Goal: Task Accomplishment & Management: Manage account settings

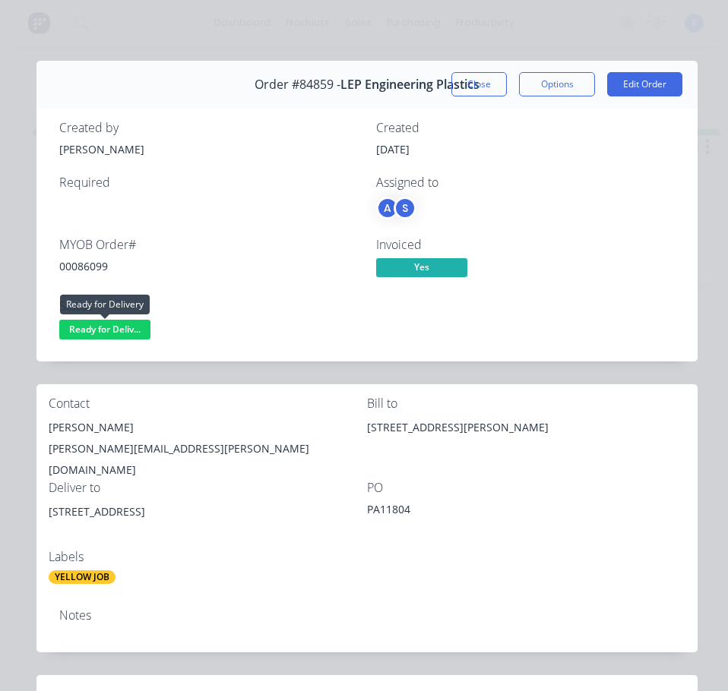
click at [132, 327] on span "Ready for Deliv..." at bounding box center [104, 329] width 91 height 19
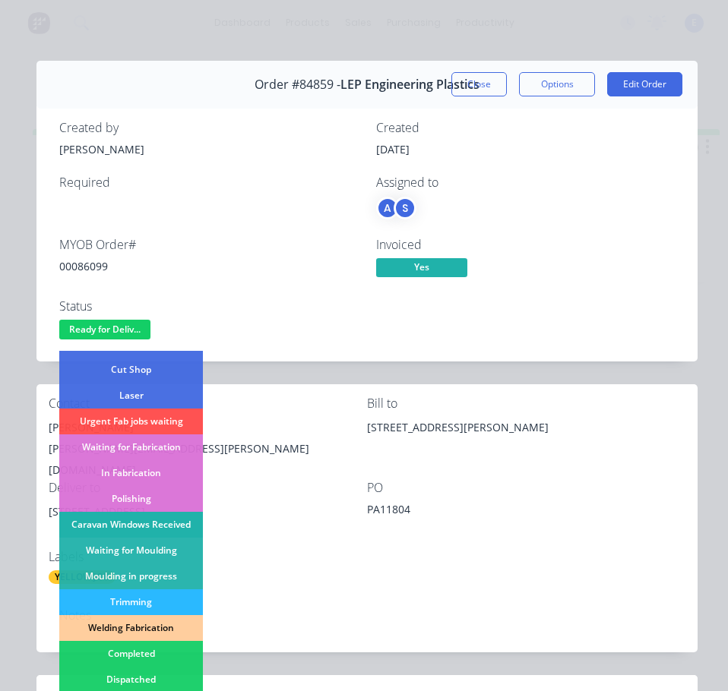
scroll to position [228, 0]
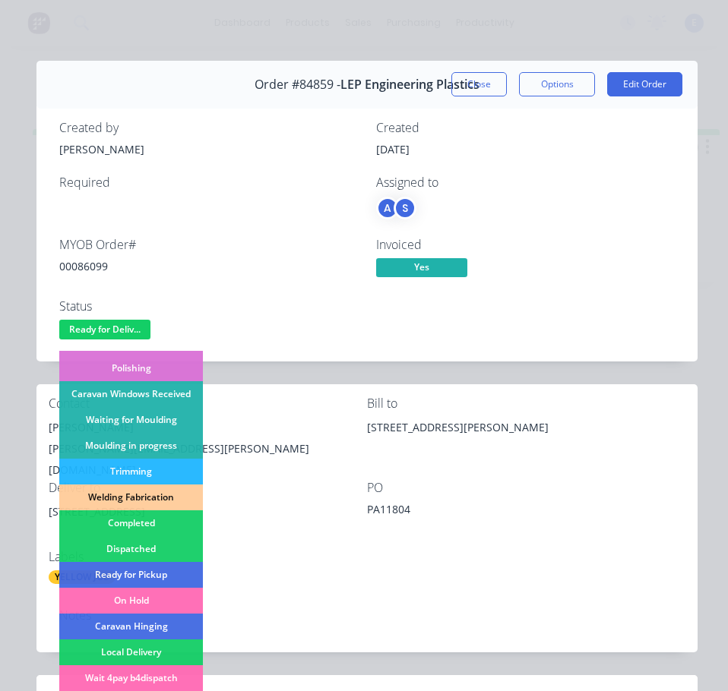
click at [172, 549] on div "Dispatched" at bounding box center [131, 549] width 144 height 26
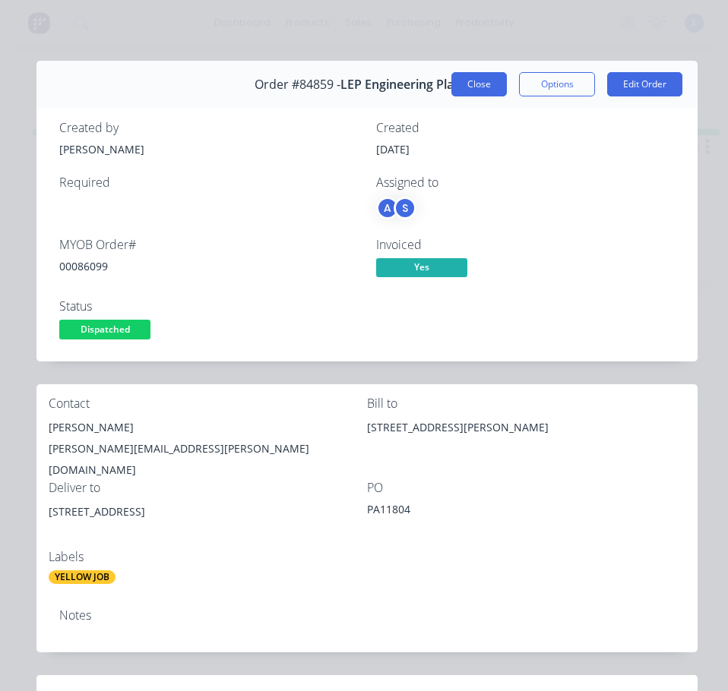
click at [474, 94] on button "Close" at bounding box center [478, 84] width 55 height 24
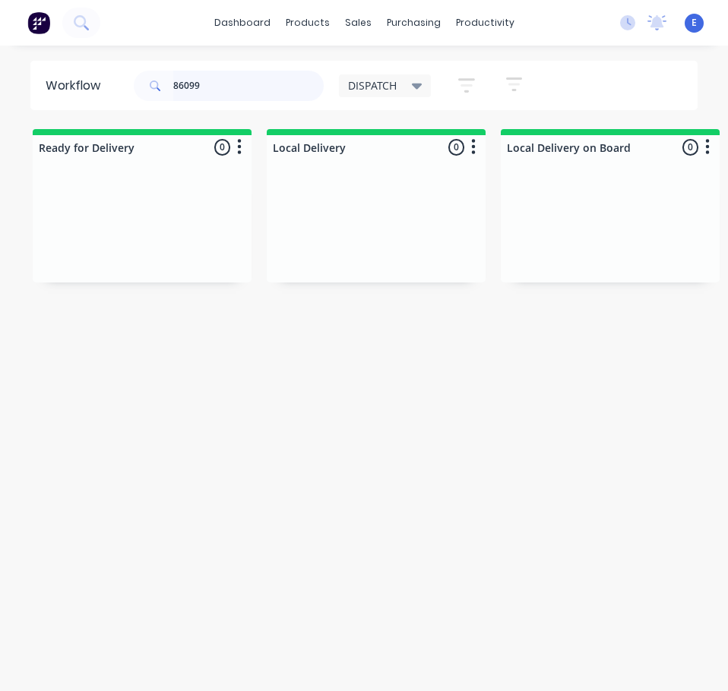
click at [267, 91] on input "86099" at bounding box center [248, 86] width 150 height 30
click at [267, 90] on input "86099" at bounding box center [248, 86] width 150 height 30
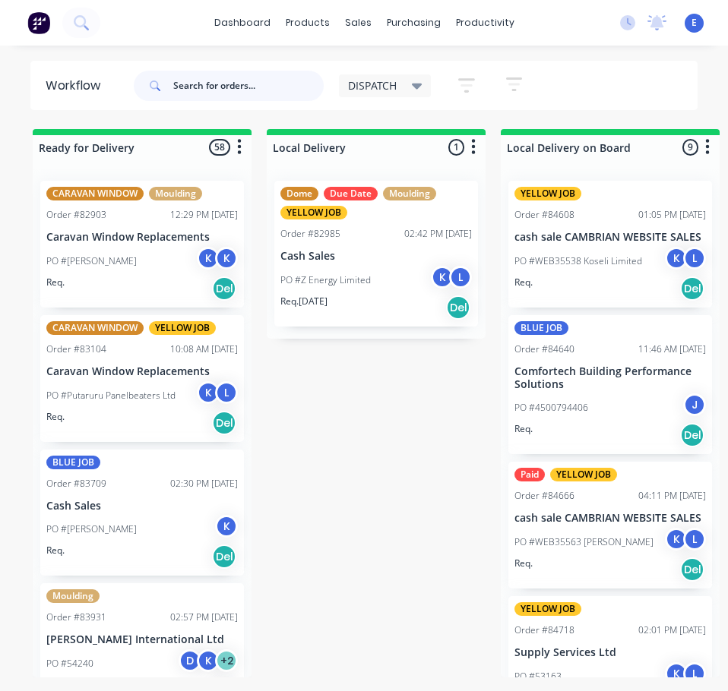
click at [222, 87] on input "text" at bounding box center [248, 86] width 150 height 30
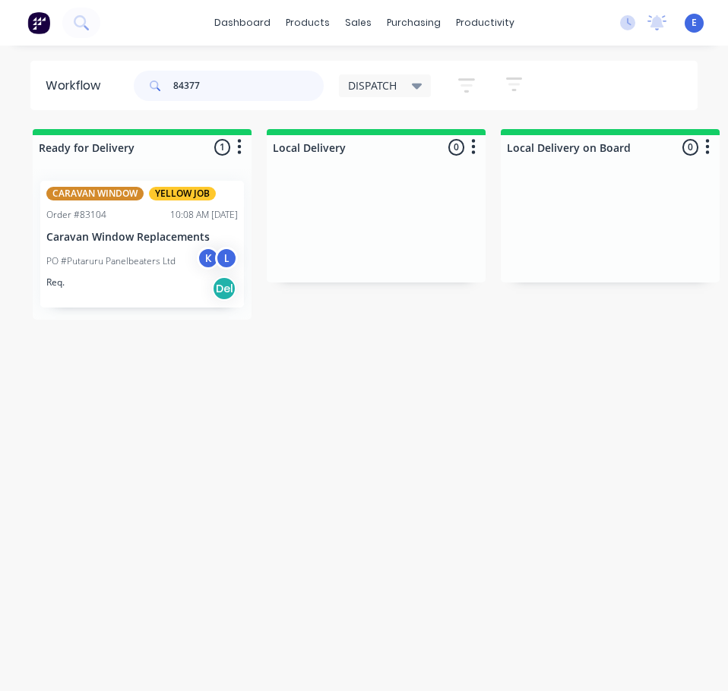
type input "84377"
click at [94, 280] on div "Req. Del" at bounding box center [141, 289] width 191 height 26
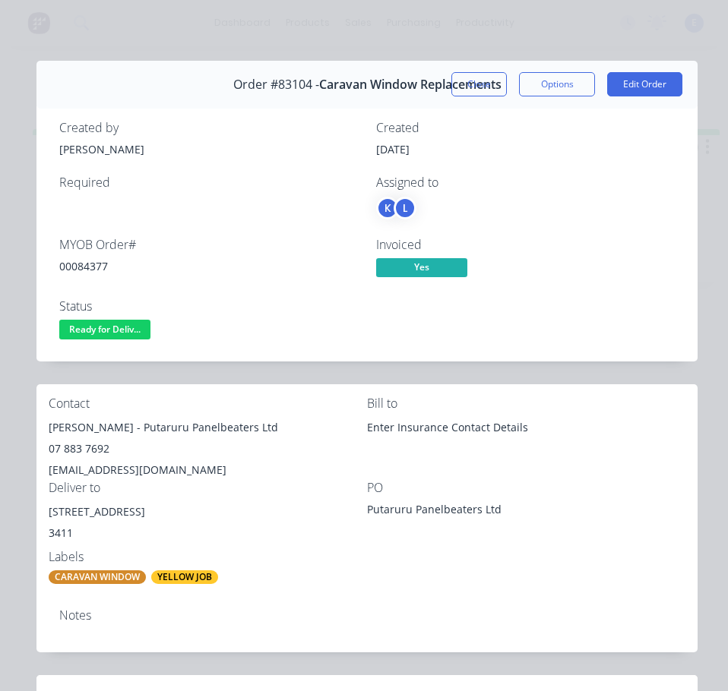
click at [96, 265] on div "00084377" at bounding box center [208, 266] width 299 height 16
copy div "00084377"
drag, startPoint x: 101, startPoint y: 426, endPoint x: 48, endPoint y: 425, distance: 53.2
click at [40, 425] on div "Contact [PERSON_NAME] - Putaruru Panelbeaters Ltd 07 883 7692 [EMAIL_ADDRESS][D…" at bounding box center [366, 490] width 661 height 213
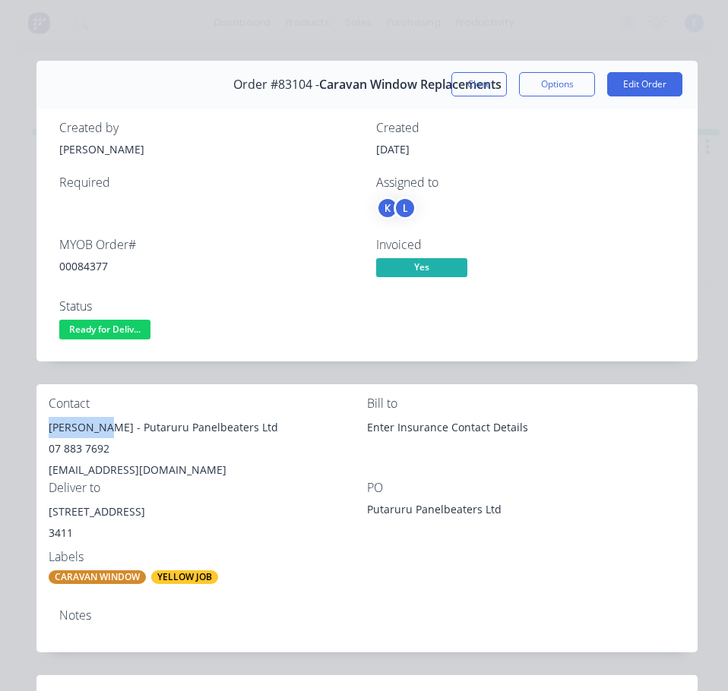
copy div "[PERSON_NAME]"
drag, startPoint x: 106, startPoint y: 422, endPoint x: 282, endPoint y: 417, distance: 175.6
click at [282, 417] on div "[PERSON_NAME] - Putaruru Panelbeaters Ltd" at bounding box center [208, 427] width 318 height 21
copy div "Putaruru Panelbeaters Ltd"
click at [84, 448] on div "07 883 7692" at bounding box center [208, 448] width 318 height 21
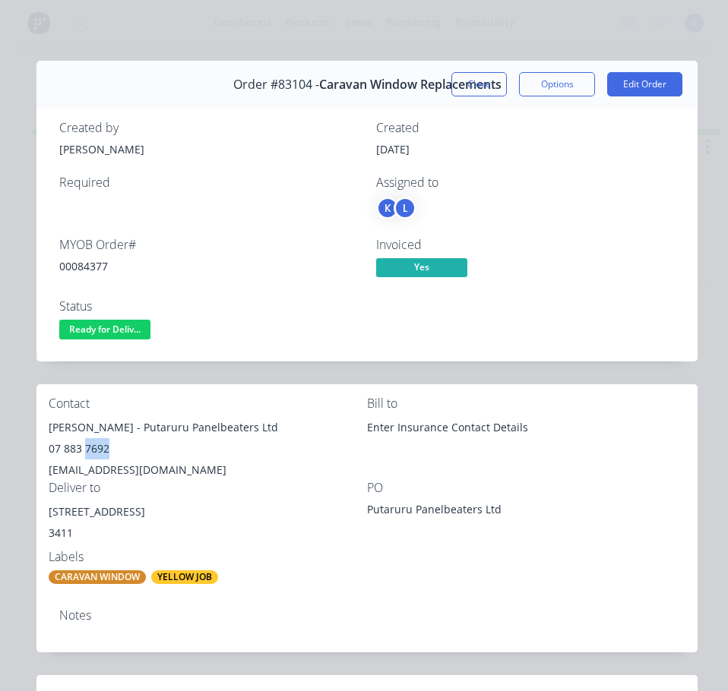
click at [84, 448] on div "07 883 7692" at bounding box center [208, 448] width 318 height 21
copy div "07 883 7692"
click at [85, 472] on div "[EMAIL_ADDRESS][DOMAIN_NAME]" at bounding box center [208, 470] width 318 height 21
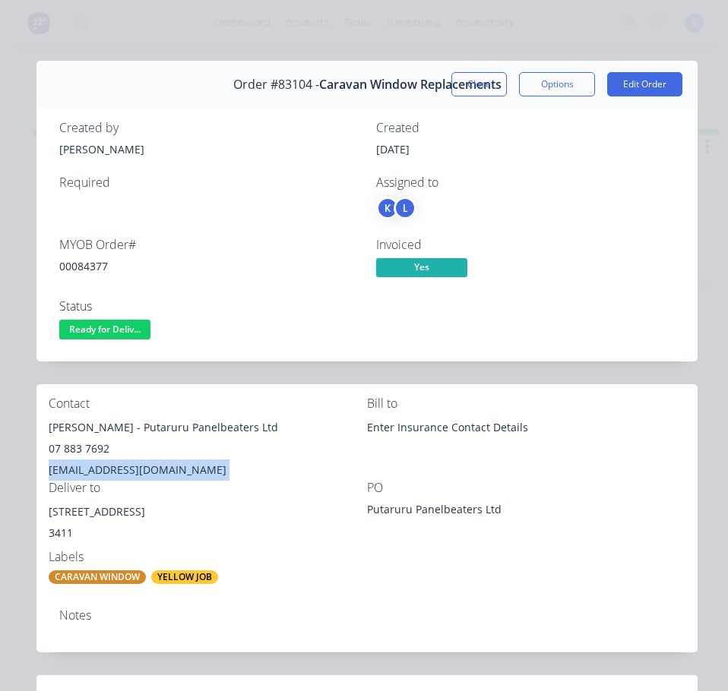
click at [85, 471] on div "[EMAIL_ADDRESS][DOMAIN_NAME]" at bounding box center [208, 470] width 318 height 21
copy div "[EMAIL_ADDRESS][DOMAIN_NAME]"
drag, startPoint x: 151, startPoint y: 514, endPoint x: 45, endPoint y: 514, distance: 106.4
click at [45, 514] on div "Contact [PERSON_NAME] - Putaruru Panelbeaters Ltd 07 883 7692 [EMAIL_ADDRESS][D…" at bounding box center [366, 490] width 661 height 213
copy div "[STREET_ADDRESS]"
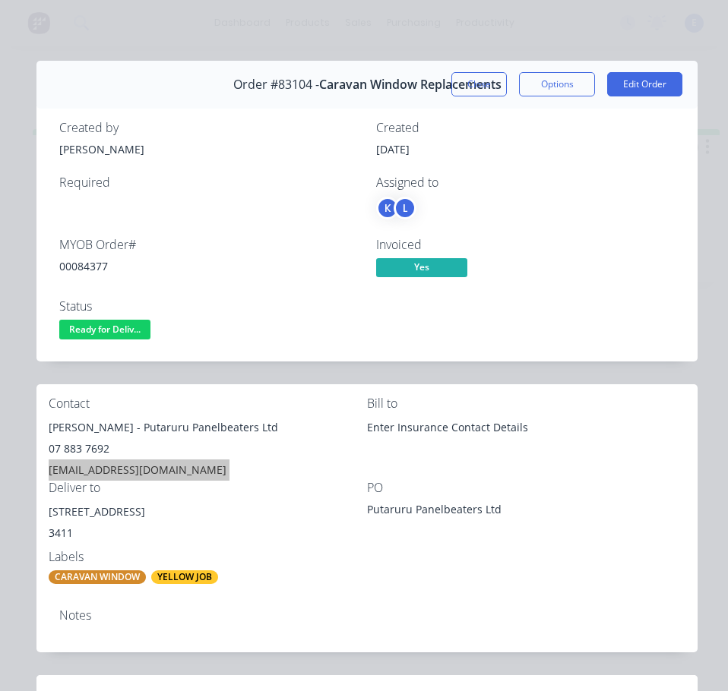
scroll to position [456, 0]
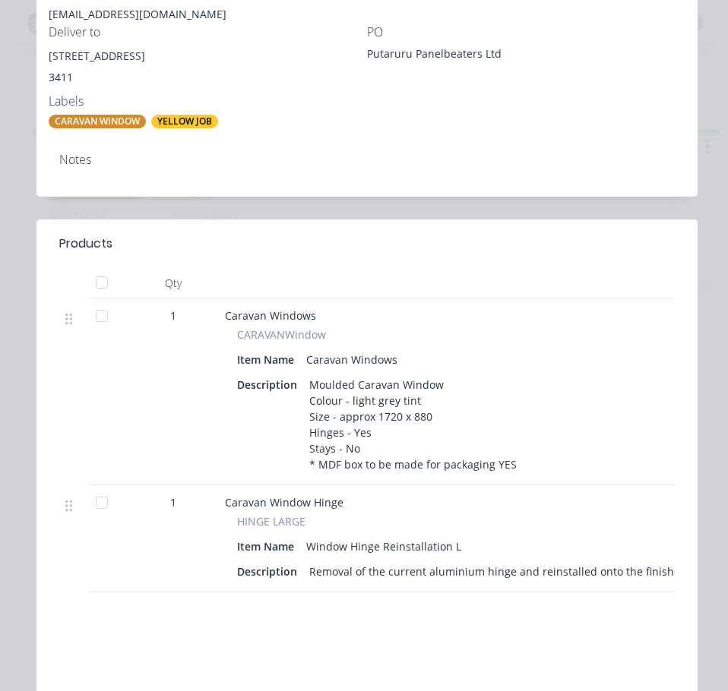
click at [271, 196] on div "Notes" at bounding box center [366, 168] width 661 height 55
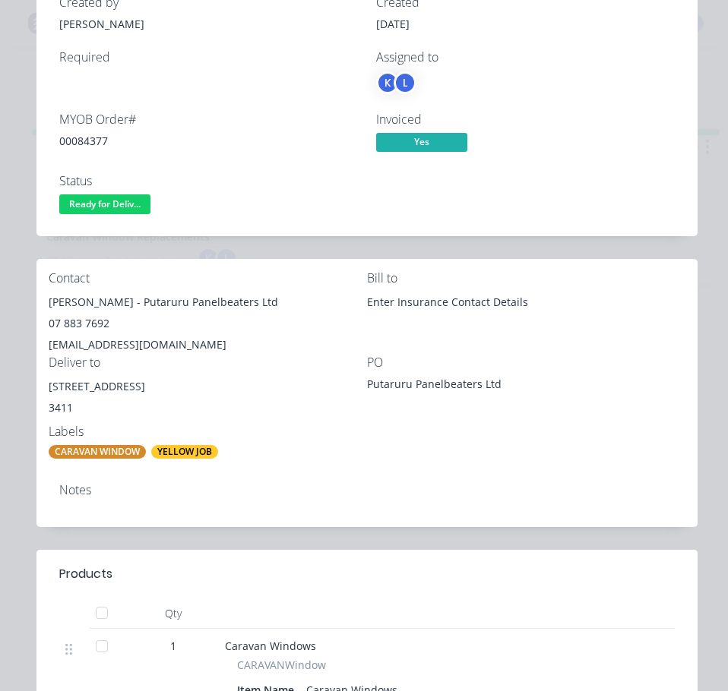
scroll to position [76, 0]
